Goal: Information Seeking & Learning: Learn about a topic

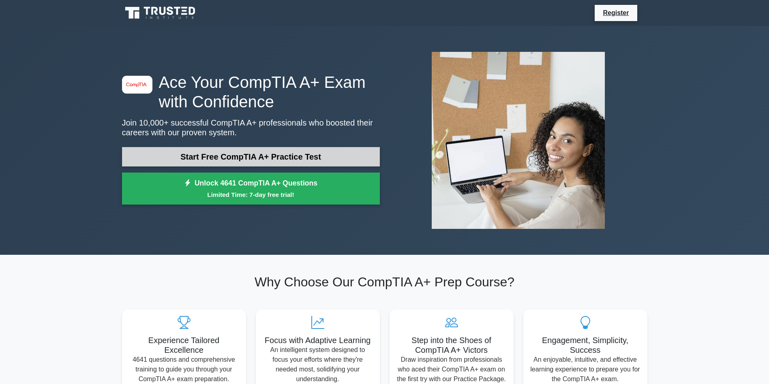
click at [303, 155] on link "Start Free CompTIA A+ Practice Test" at bounding box center [251, 156] width 258 height 19
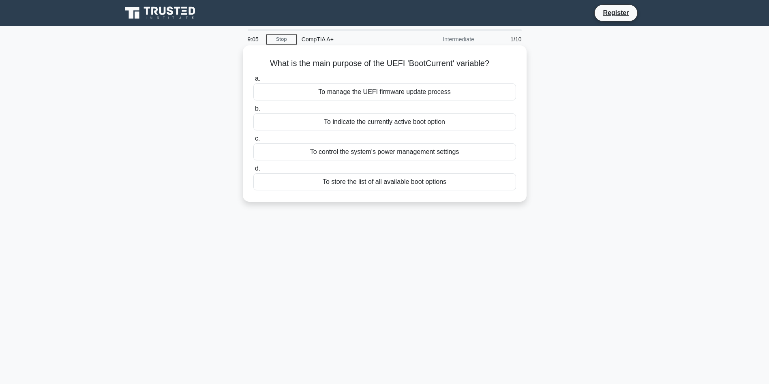
click at [303, 155] on div "To control the system's power management settings" at bounding box center [384, 152] width 263 height 17
click at [253, 142] on input "c. To control the system's power management settings" at bounding box center [253, 138] width 0 height 5
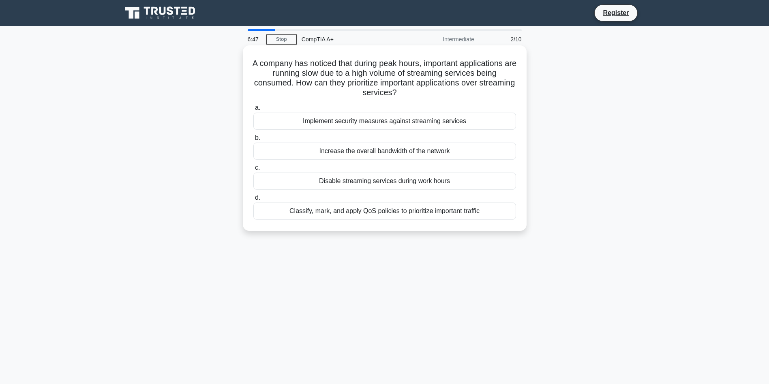
click at [438, 151] on div "Increase the overall bandwidth of the network" at bounding box center [384, 151] width 263 height 17
click at [253, 141] on input "b. Increase the overall bandwidth of the network" at bounding box center [253, 137] width 0 height 5
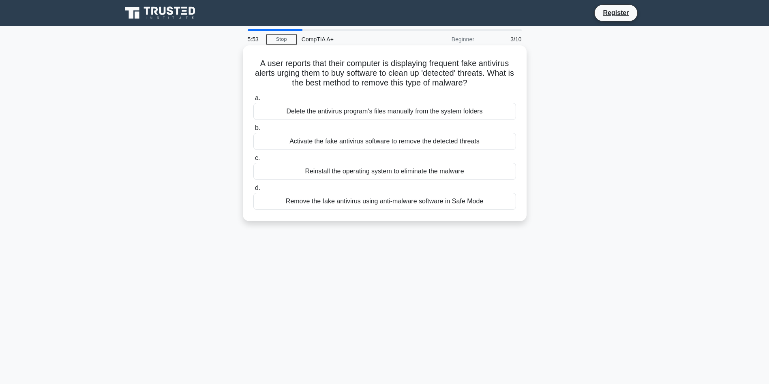
click at [423, 120] on div "Delete the antivirus program's files manually from the system folders" at bounding box center [384, 111] width 263 height 17
click at [253, 101] on input "a. Delete the antivirus program's files manually from the system folders" at bounding box center [253, 98] width 0 height 5
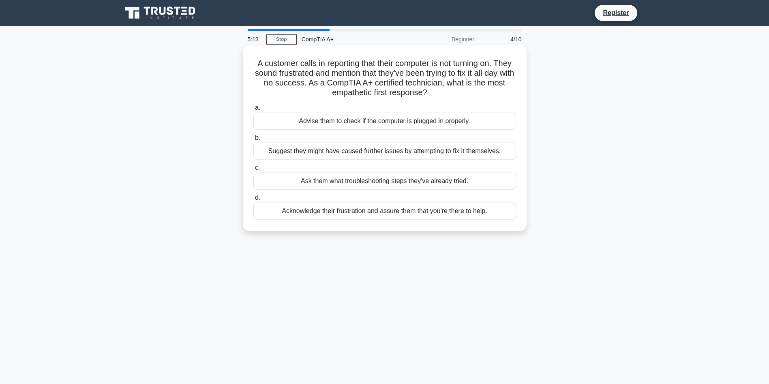
click at [465, 216] on div "Acknowledge their frustration and assure them that you're there to help." at bounding box center [384, 211] width 263 height 17
click at [253, 201] on input "d. Acknowledge their frustration and assure them that you're there to help." at bounding box center [253, 197] width 0 height 5
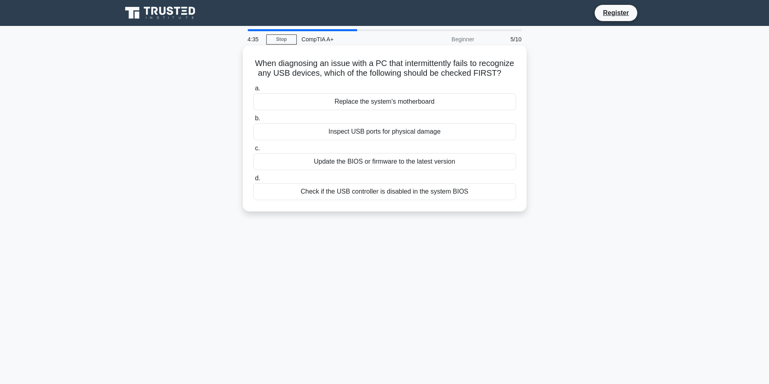
click at [402, 140] on div "Inspect USB ports for physical damage" at bounding box center [384, 131] width 263 height 17
click at [253, 121] on input "b. Inspect USB ports for physical damage" at bounding box center [253, 118] width 0 height 5
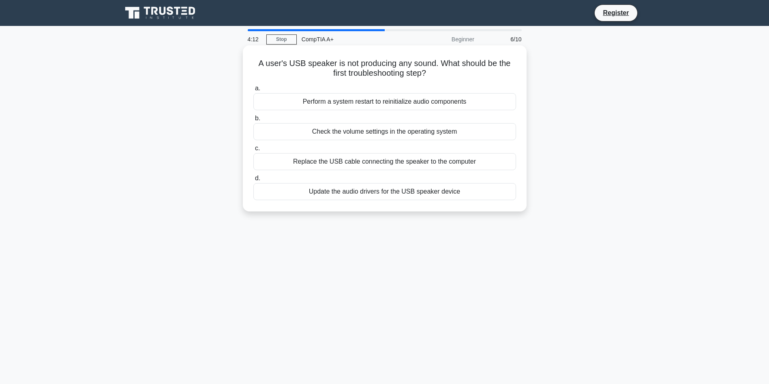
click at [377, 134] on div "Check the volume settings in the operating system" at bounding box center [384, 131] width 263 height 17
click at [253, 121] on input "b. Check the volume settings in the operating system" at bounding box center [253, 118] width 0 height 5
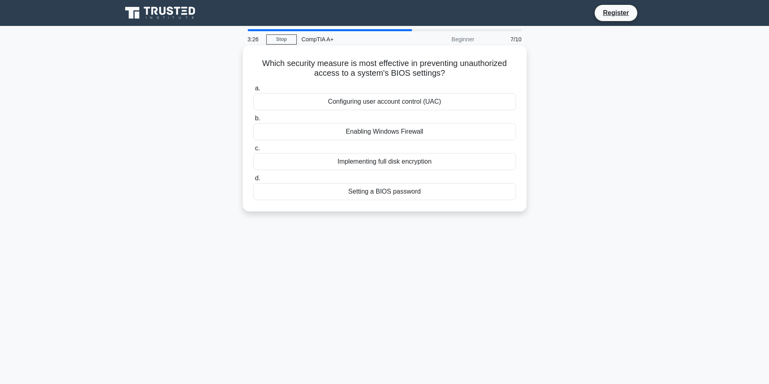
click at [393, 188] on div "Setting a BIOS password" at bounding box center [384, 191] width 263 height 17
click at [253, 181] on input "d. Setting a BIOS password" at bounding box center [253, 178] width 0 height 5
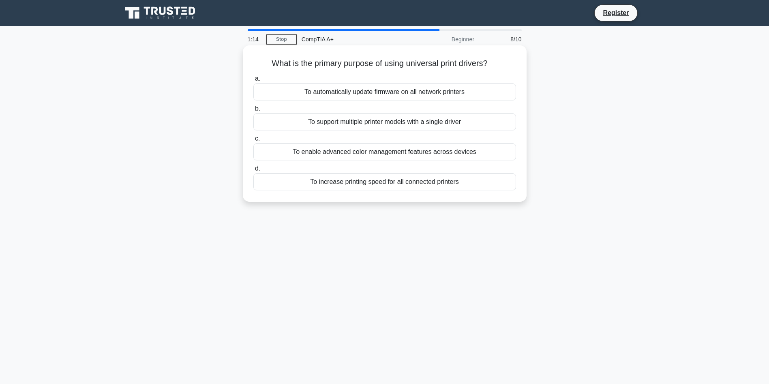
click at [481, 124] on div "To support multiple printer models with a single driver" at bounding box center [384, 122] width 263 height 17
click at [253, 112] on input "b. To support multiple printer models with a single driver" at bounding box center [253, 108] width 0 height 5
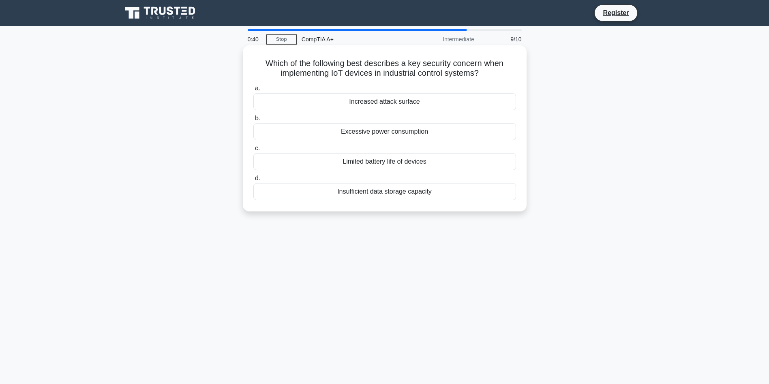
click at [387, 105] on div "Increased attack surface" at bounding box center [384, 101] width 263 height 17
click at [253, 91] on input "a. Increased attack surface" at bounding box center [253, 88] width 0 height 5
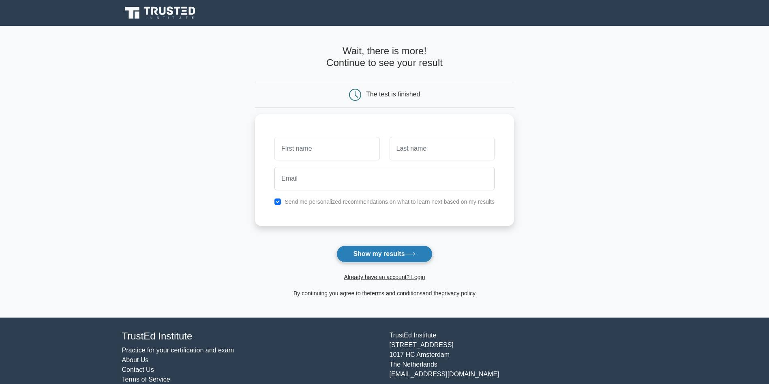
click at [395, 256] on button "Show my results" at bounding box center [385, 254] width 96 height 17
click at [395, 254] on button "Show my results" at bounding box center [385, 254] width 96 height 17
click at [494, 215] on div "Send me personalized recommendations on what to learn next based on my results" at bounding box center [384, 168] width 259 height 112
type input "EMMANUEL"
type input "ANDERSON"
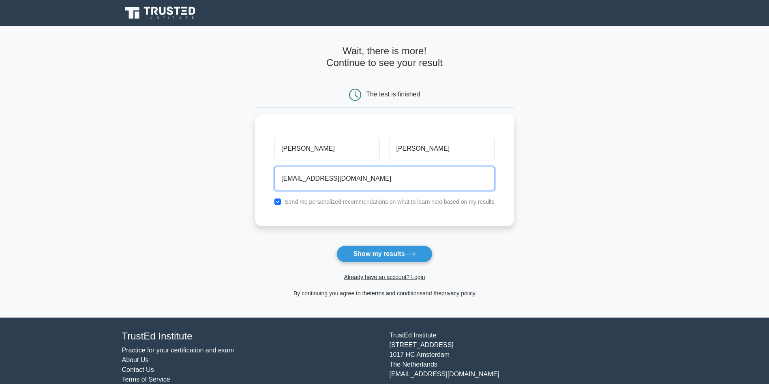
type input "EMMANUELANDERSON916@GMAIL.COM"
click at [337, 246] on button "Show my results" at bounding box center [385, 254] width 96 height 17
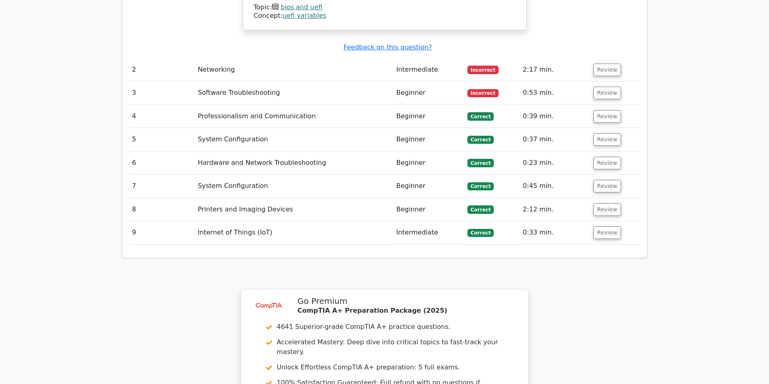
scroll to position [1047, 0]
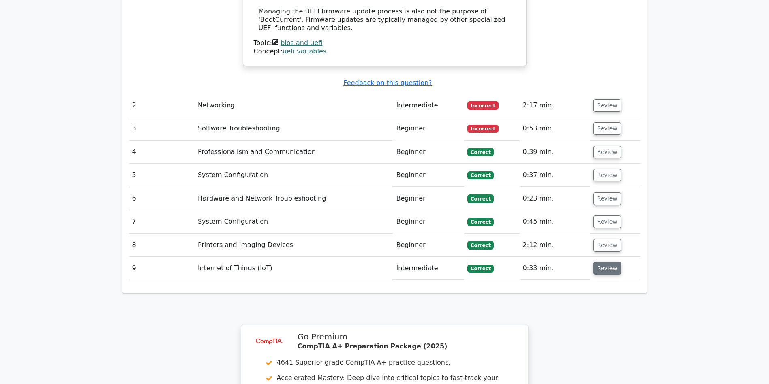
click at [617, 273] on button "Review" at bounding box center [608, 268] width 28 height 13
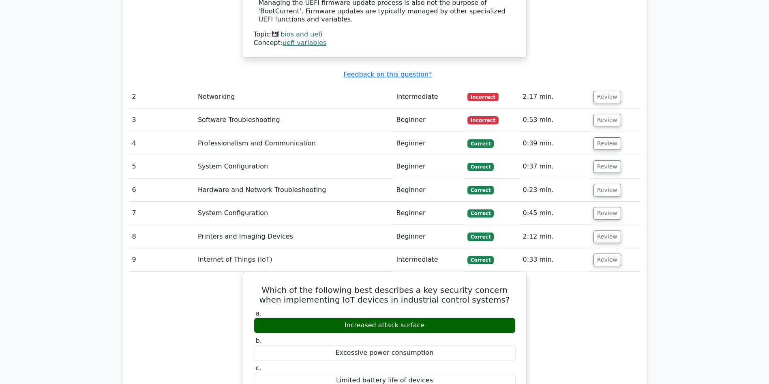
scroll to position [1039, 0]
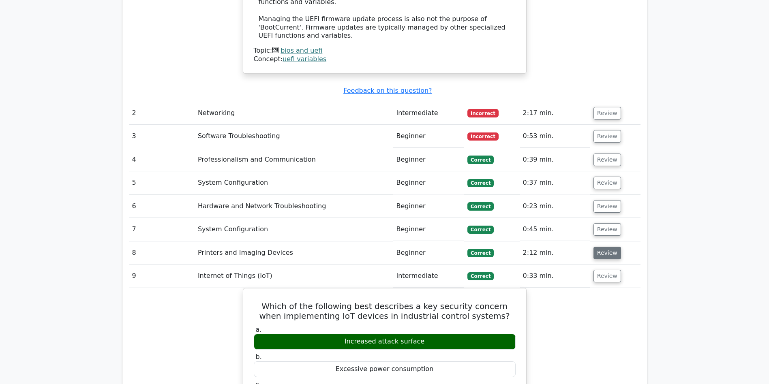
click at [602, 251] on button "Review" at bounding box center [608, 253] width 28 height 13
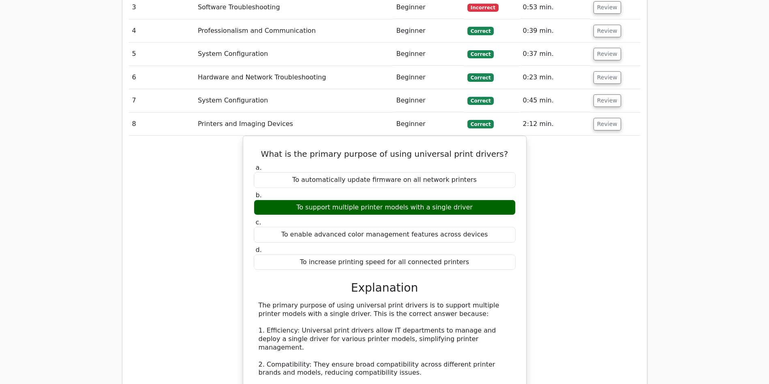
scroll to position [1083, 0]
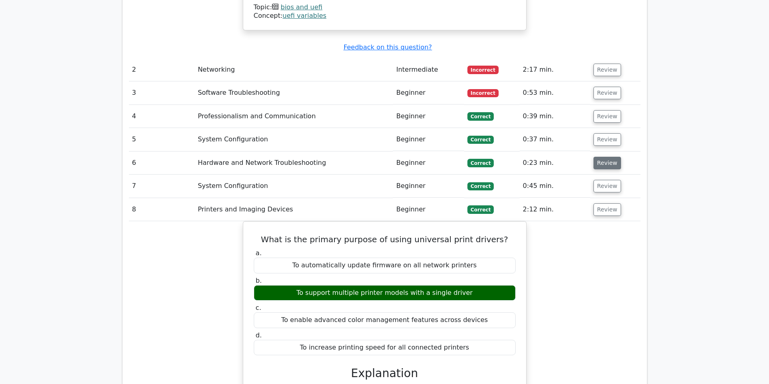
click at [606, 162] on button "Review" at bounding box center [608, 163] width 28 height 13
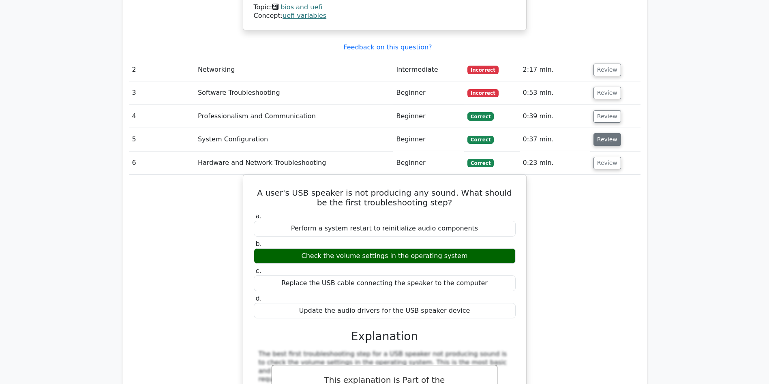
click at [612, 137] on button "Review" at bounding box center [608, 139] width 28 height 13
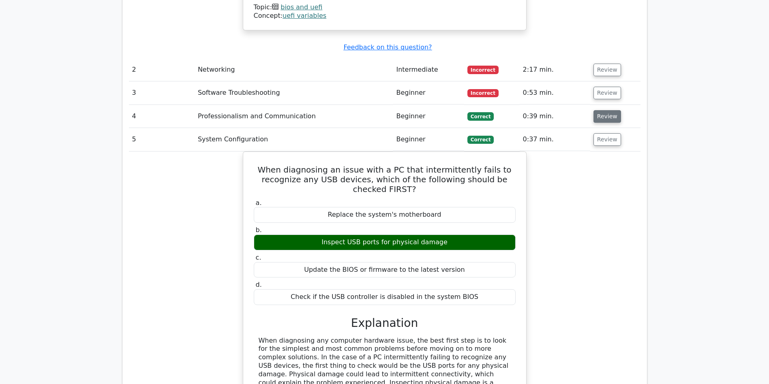
click at [608, 119] on button "Review" at bounding box center [608, 116] width 28 height 13
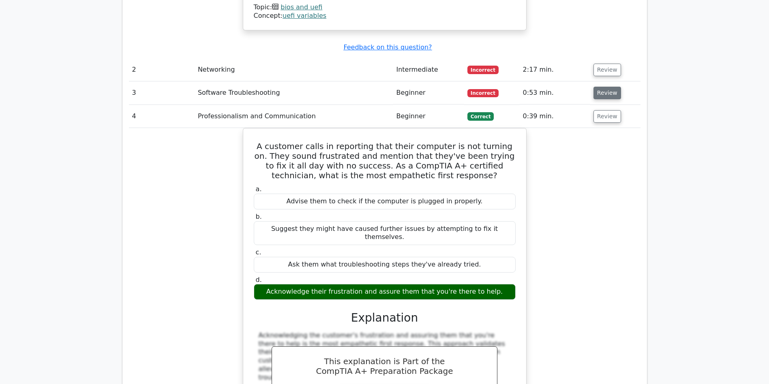
click at [610, 90] on button "Review" at bounding box center [608, 93] width 28 height 13
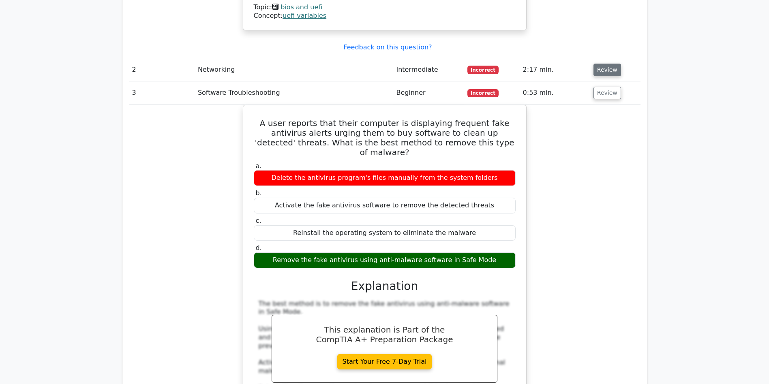
click at [613, 67] on button "Review" at bounding box center [608, 70] width 28 height 13
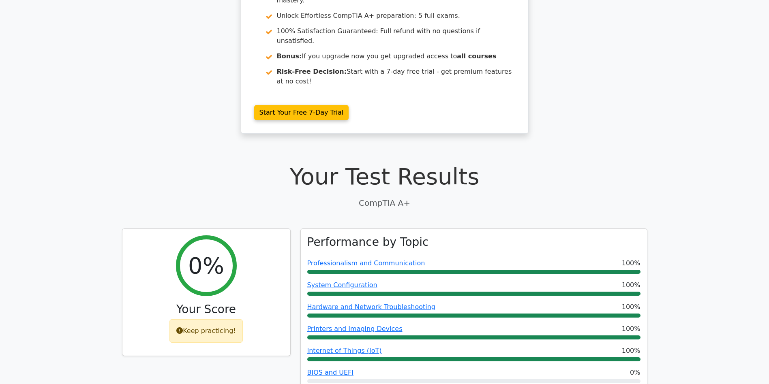
scroll to position [0, 0]
